Goal: Navigation & Orientation: Find specific page/section

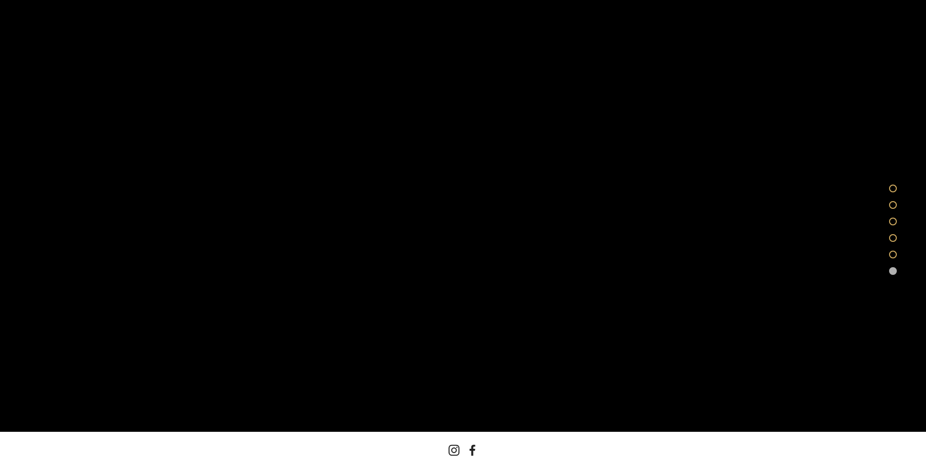
scroll to position [2948, 0]
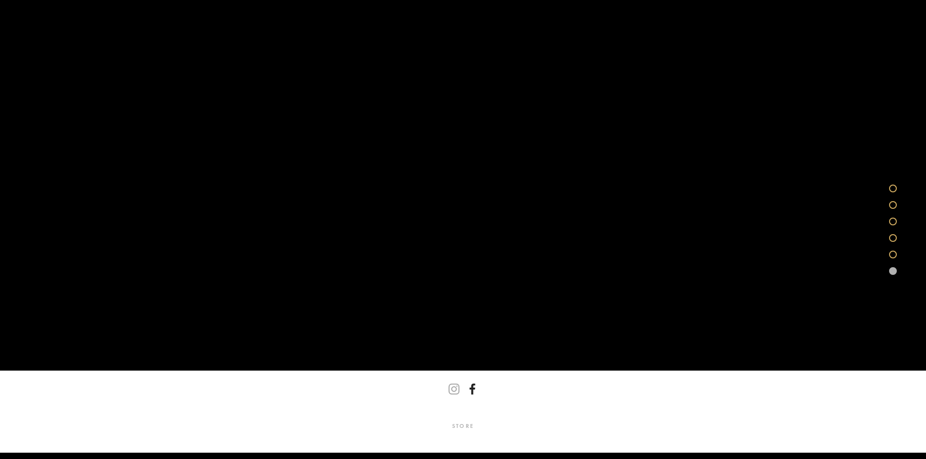
click at [476, 385] on use "Xavier Nicole Videography" at bounding box center [472, 389] width 23 height 23
